Goal: Task Accomplishment & Management: Manage account settings

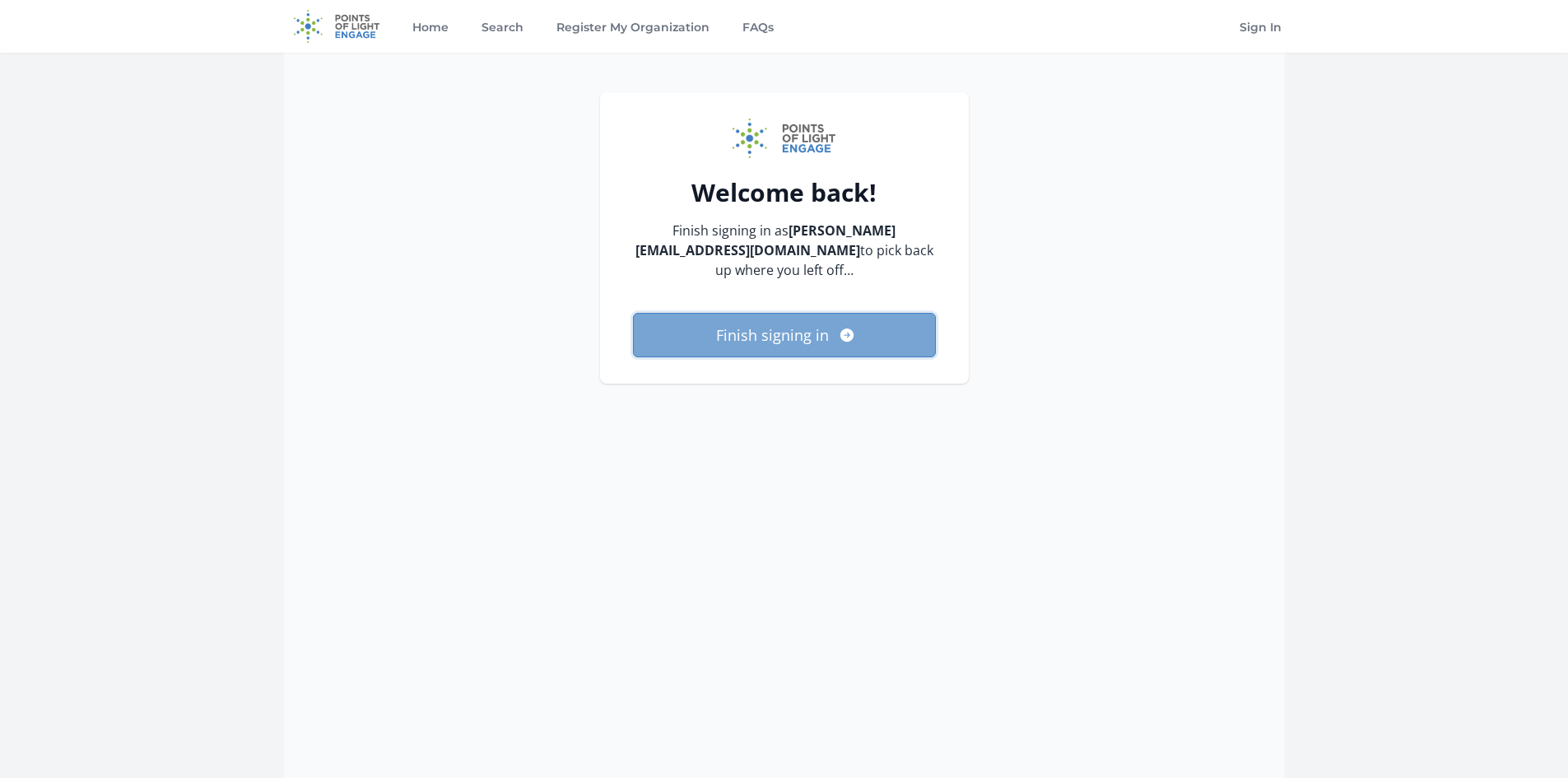
click at [777, 339] on button "Finish signing in" at bounding box center [785, 334] width 303 height 44
click at [862, 333] on button "Finish signing in" at bounding box center [785, 334] width 303 height 44
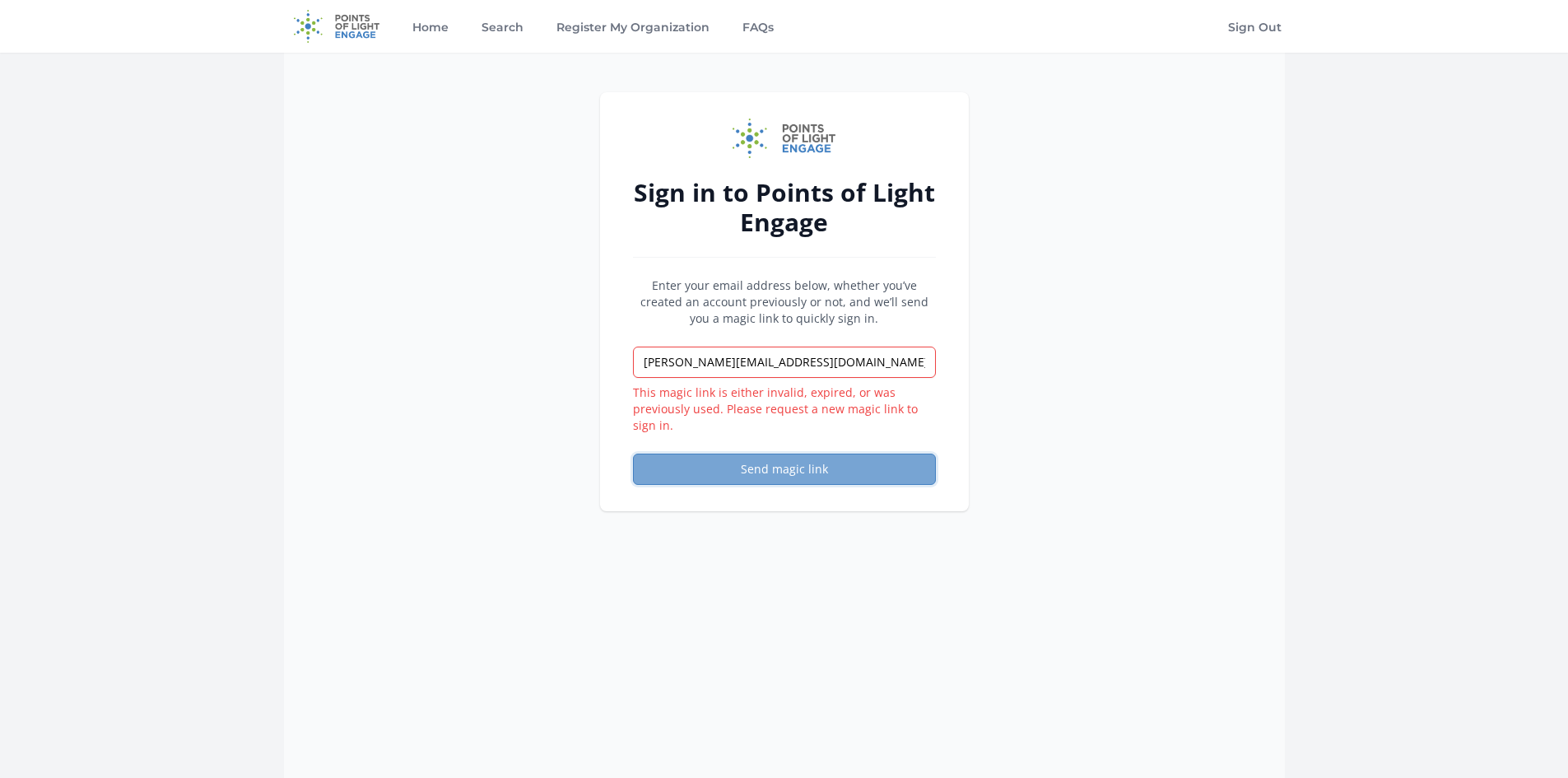
click at [818, 466] on button "Send magic link" at bounding box center [785, 469] width 303 height 32
